Goal: Transaction & Acquisition: Download file/media

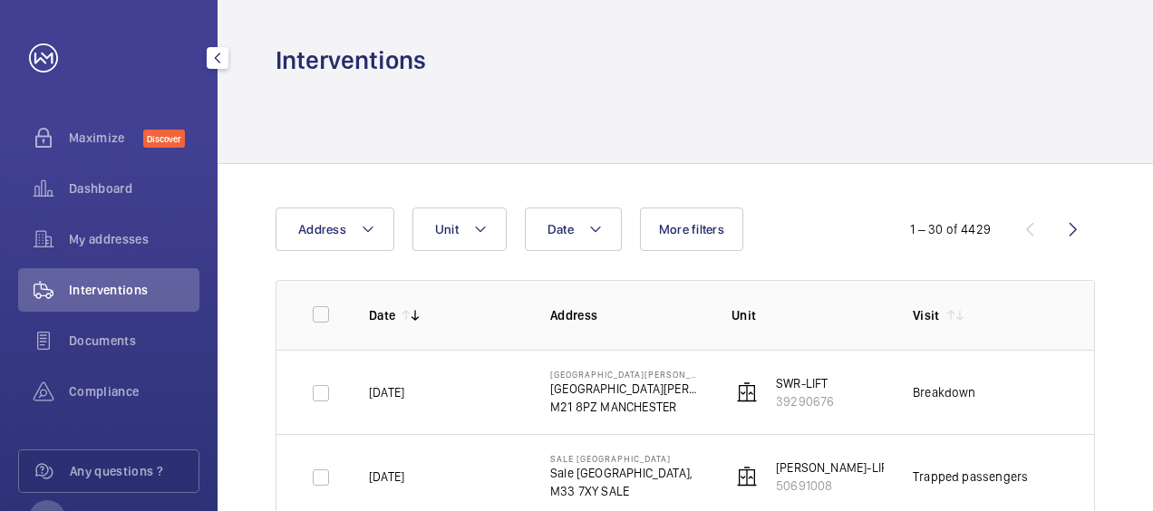
scroll to position [0, 126]
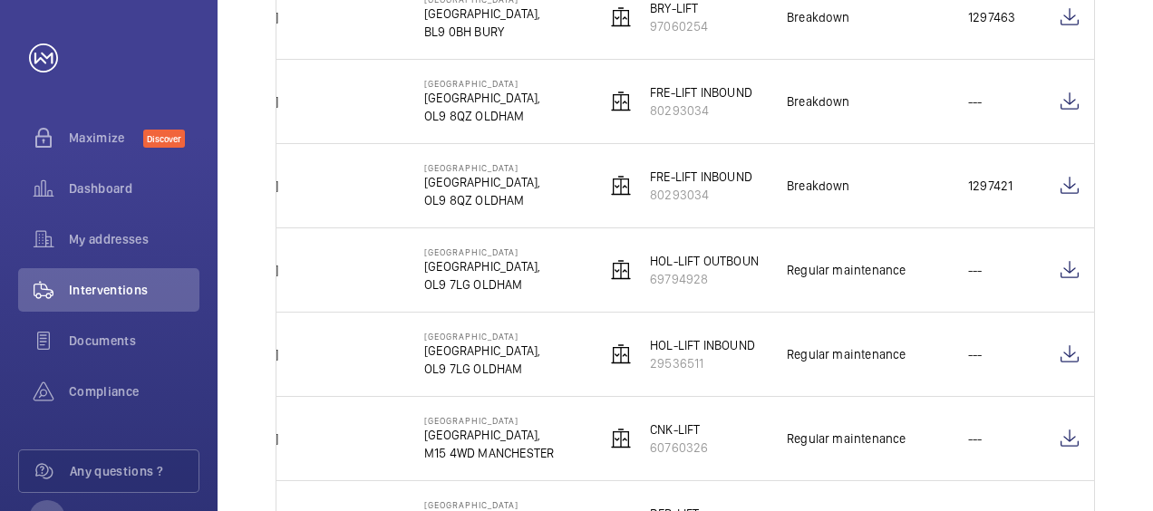
scroll to position [2066, 0]
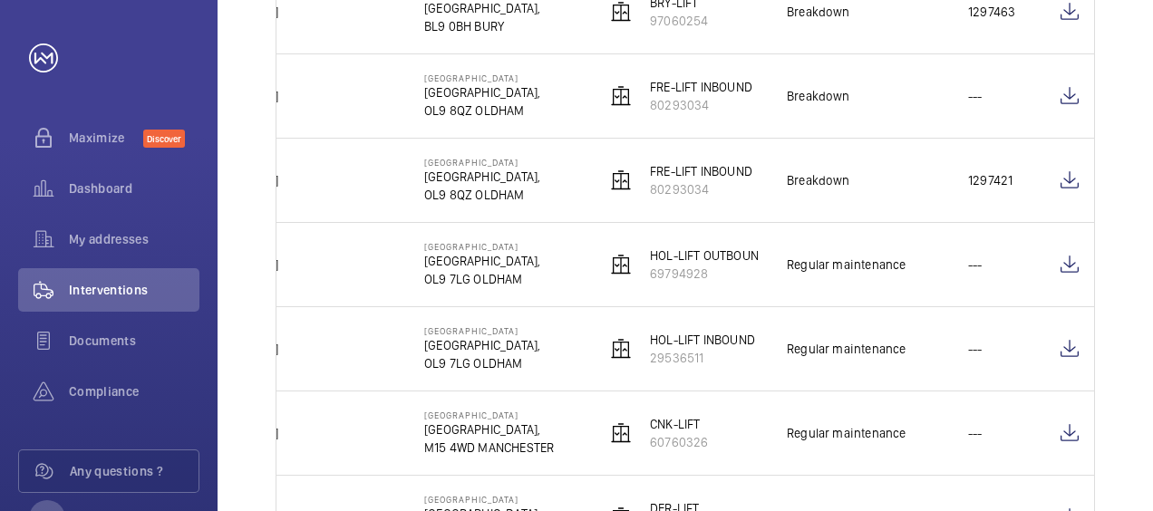
click at [356, 377] on td "[DATE]" at bounding box center [304, 348] width 181 height 84
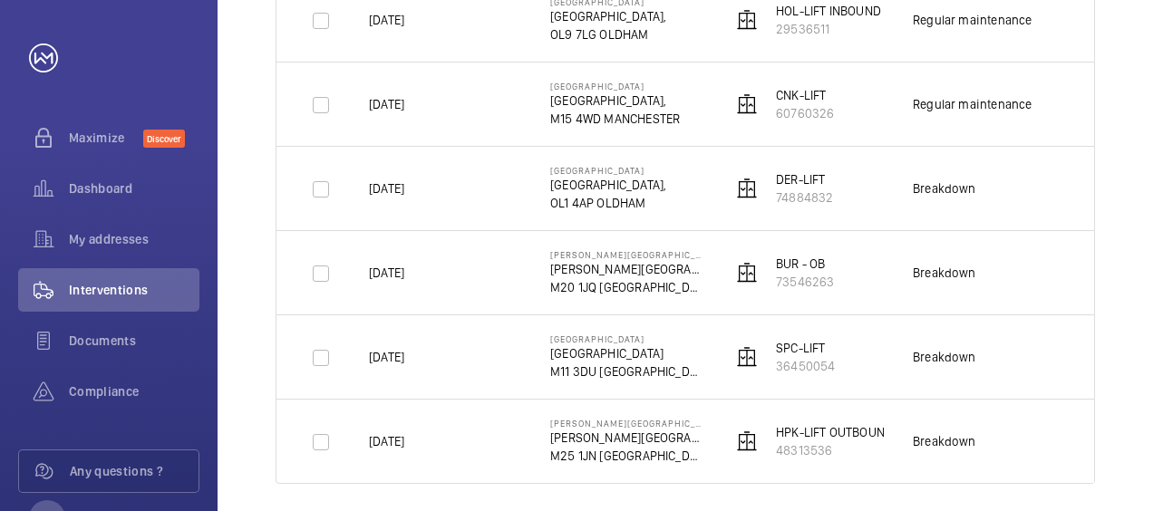
scroll to position [2401, 0]
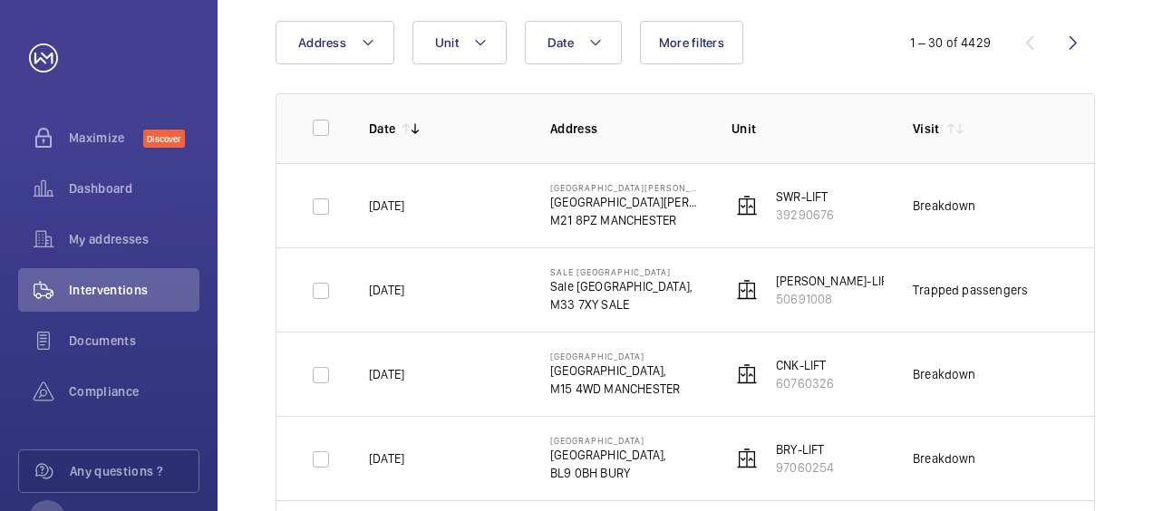
scroll to position [154, 0]
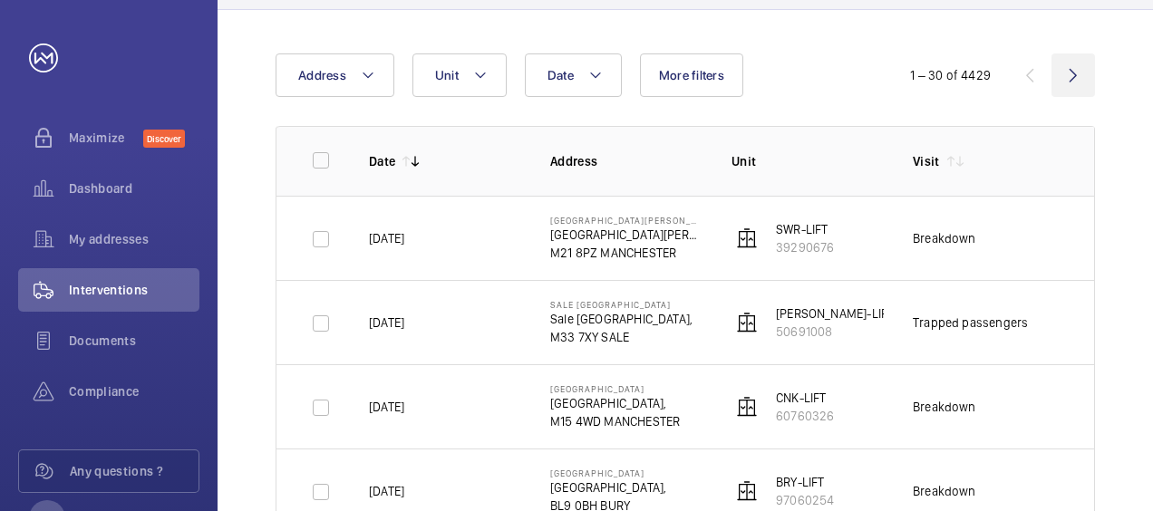
click at [1073, 76] on wm-front-icon-button at bounding box center [1072, 74] width 43 height 43
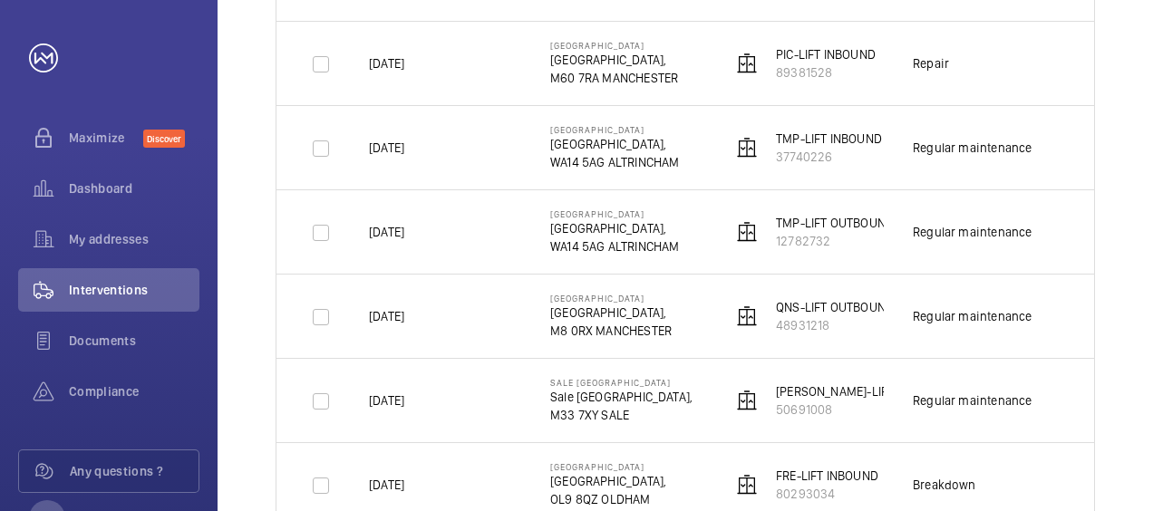
scroll to position [1531, 0]
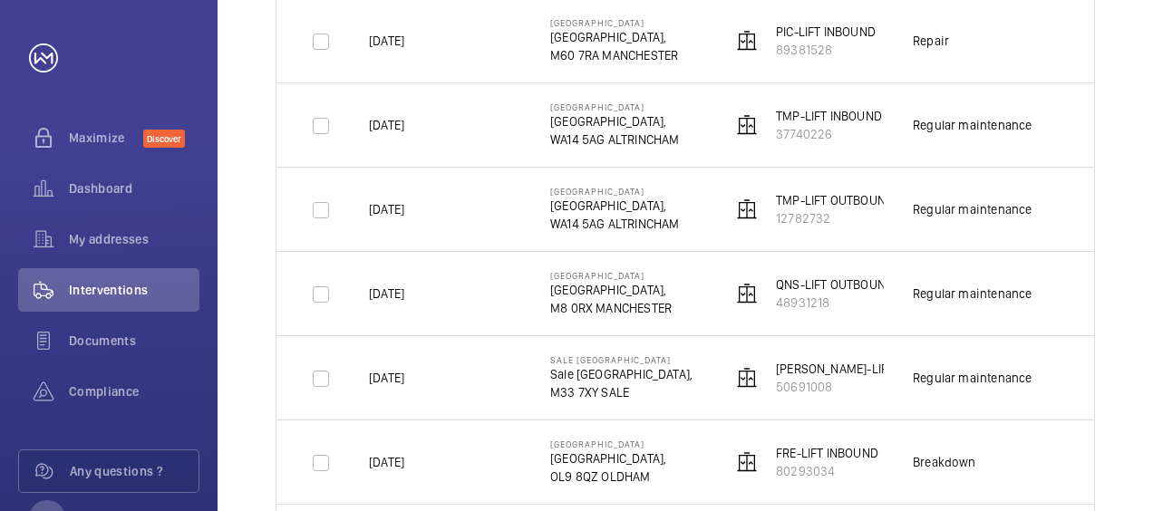
click at [1152, 376] on html "Your request has been sent. We will contact you soon. Maximize Discover Dashboa…" at bounding box center [576, 255] width 1153 height 511
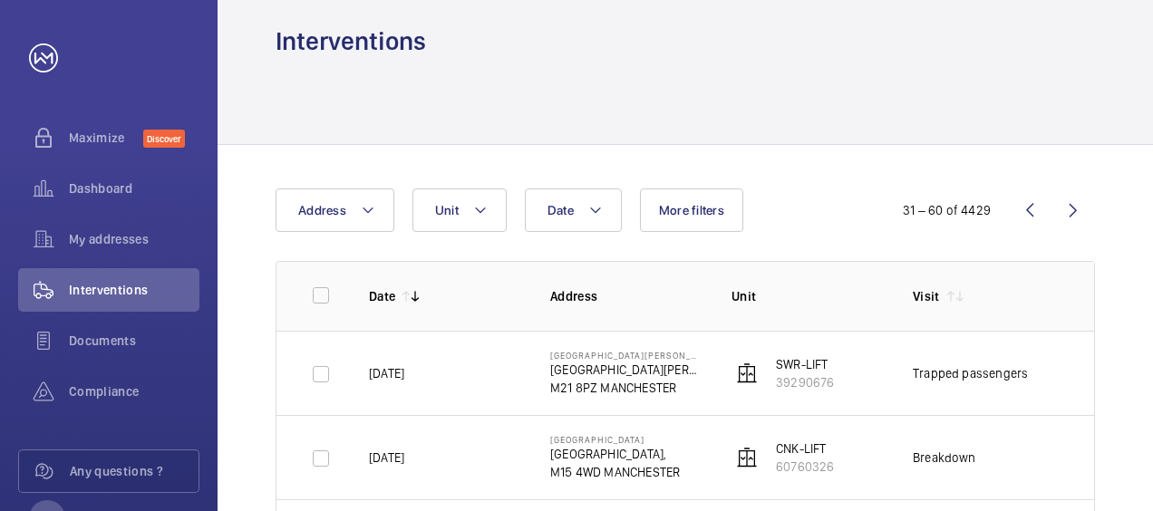
scroll to position [0, 0]
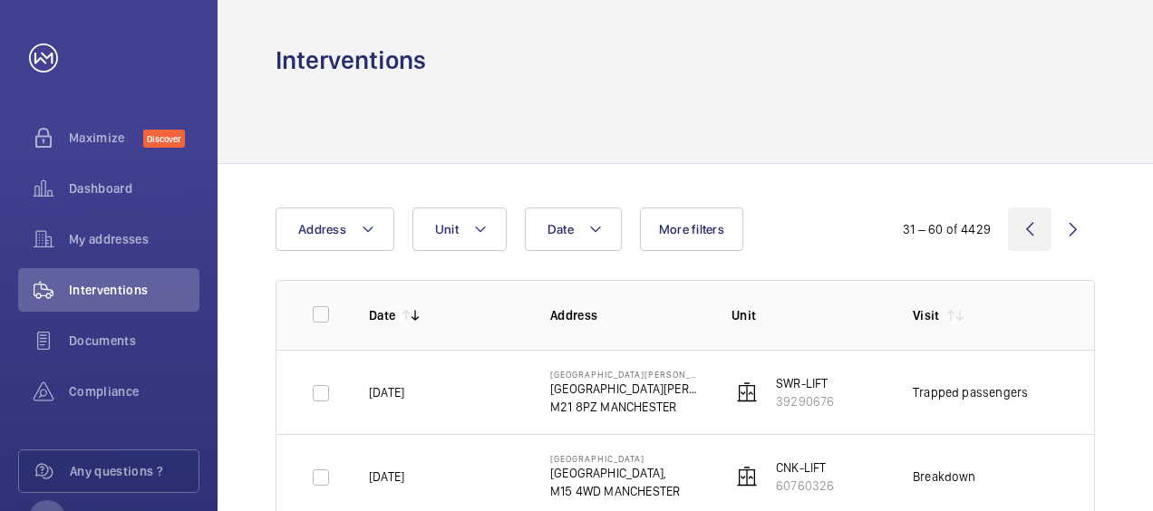
click at [1026, 228] on wm-front-icon-button at bounding box center [1029, 228] width 43 height 43
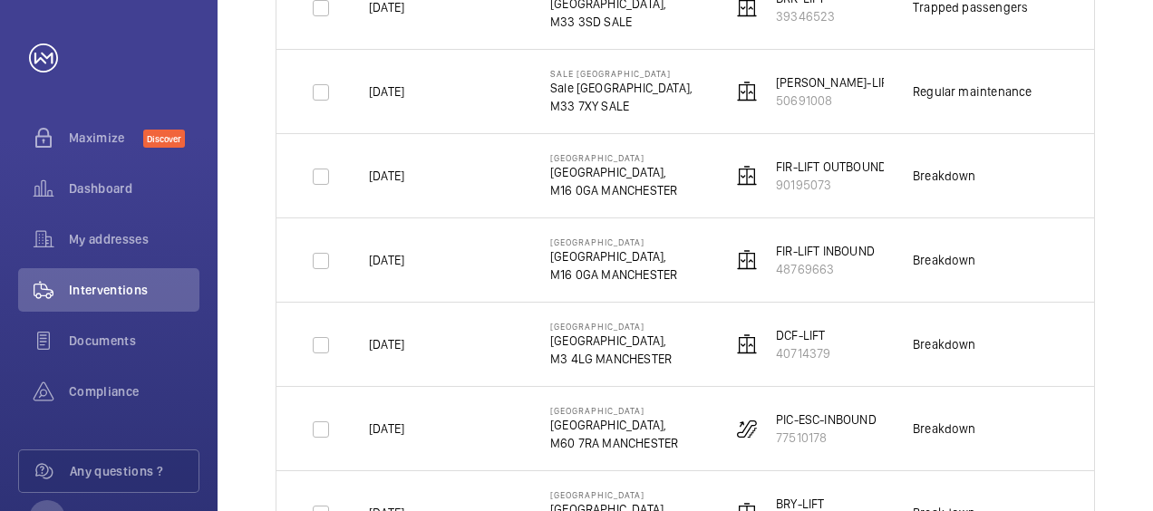
scroll to position [1531, 0]
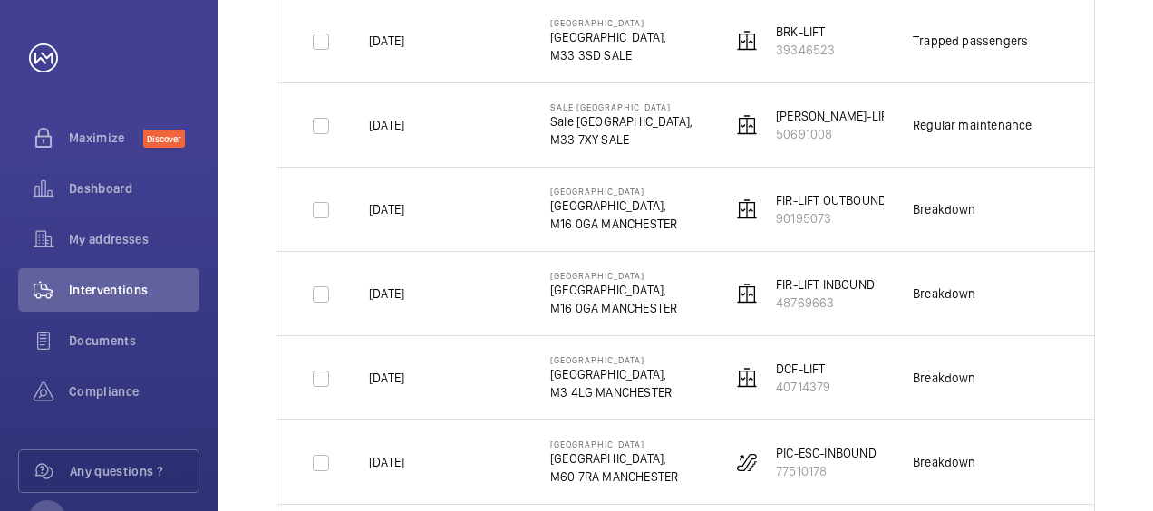
click at [1047, 135] on td "Regular maintenance" at bounding box center [973, 124] width 181 height 84
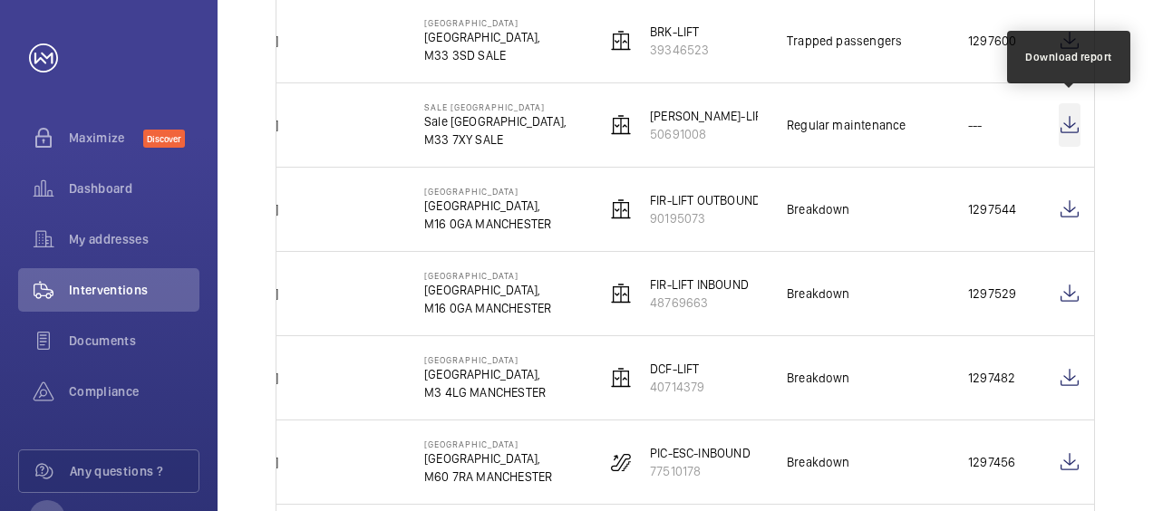
click at [1064, 125] on wm-front-icon-button at bounding box center [1069, 124] width 22 height 43
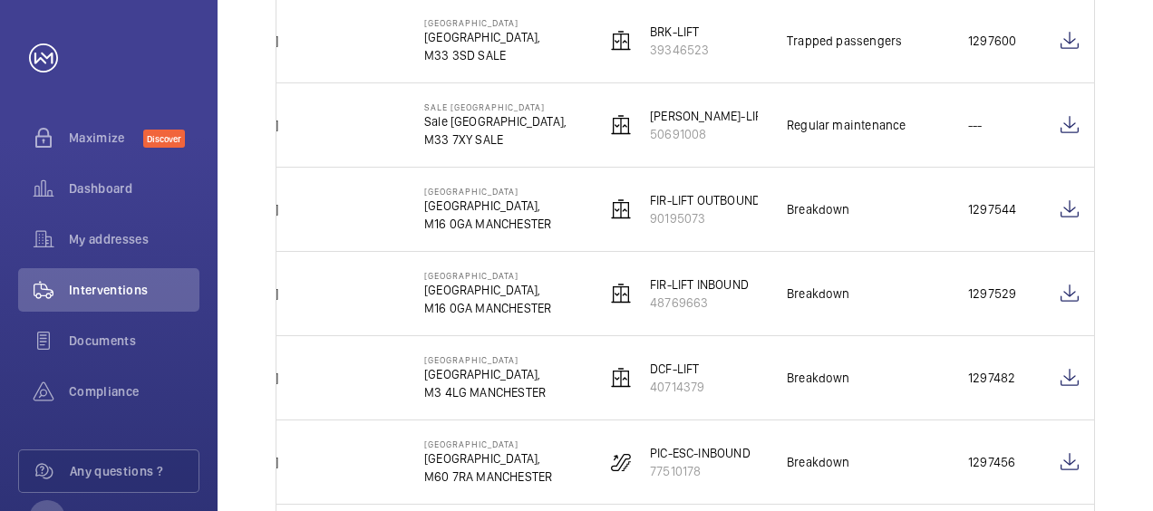
click at [363, 158] on td "[DATE]" at bounding box center [304, 124] width 181 height 84
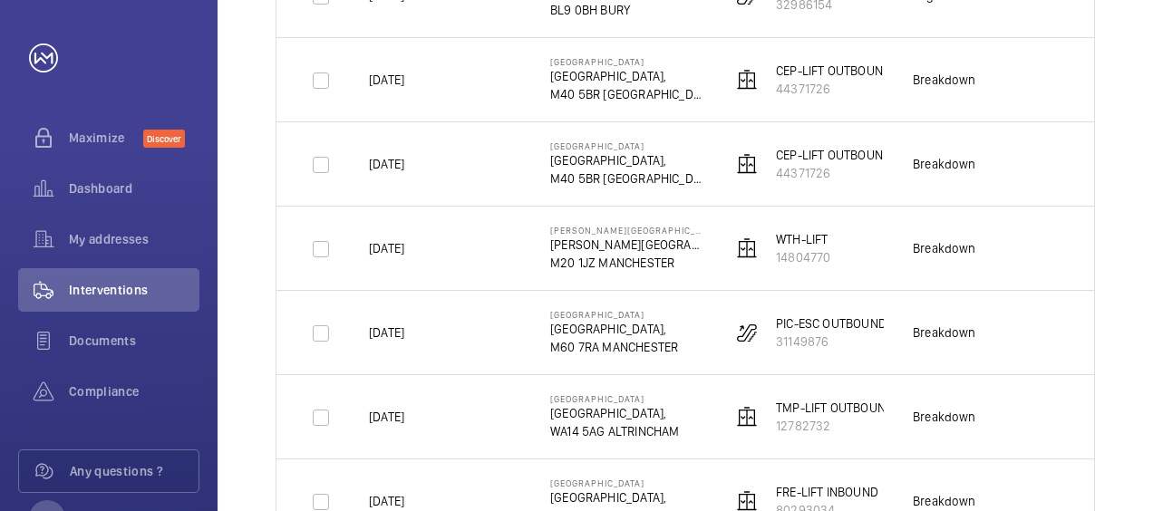
scroll to position [698, 0]
